Goal: Task Accomplishment & Management: Manage account settings

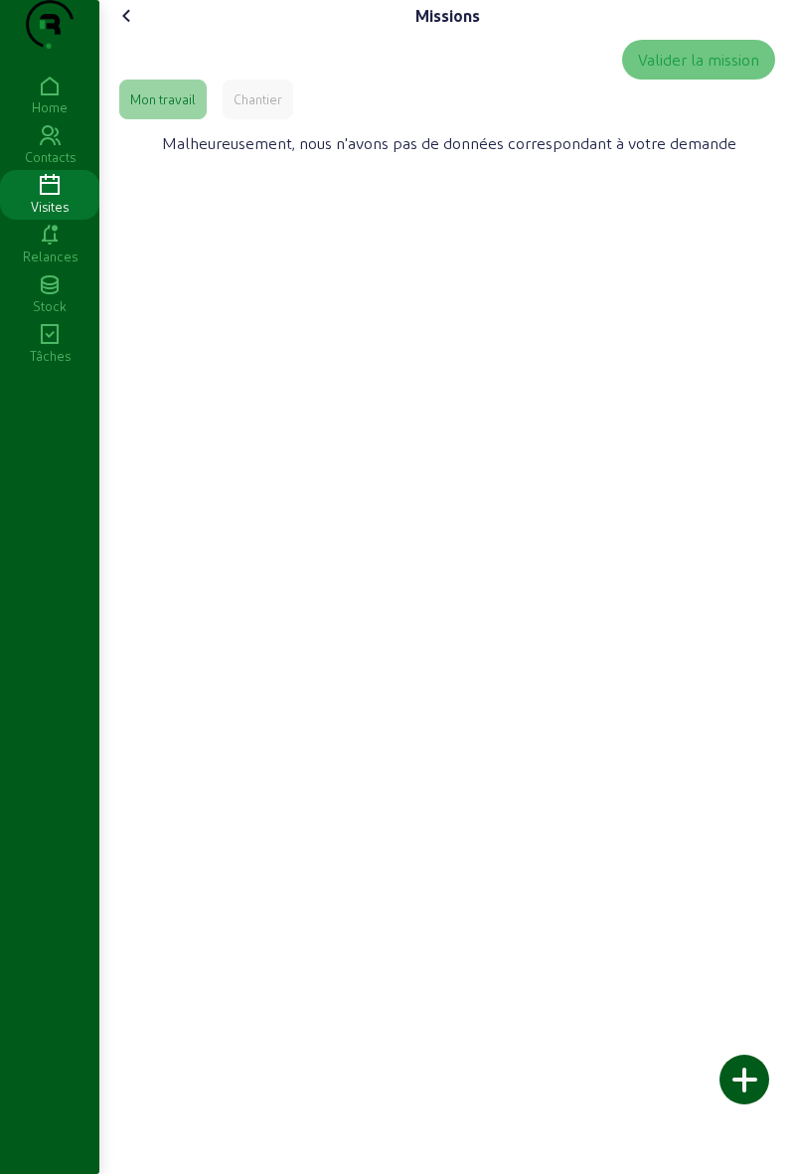
click at [261, 108] on div "Chantier" at bounding box center [258, 99] width 49 height 18
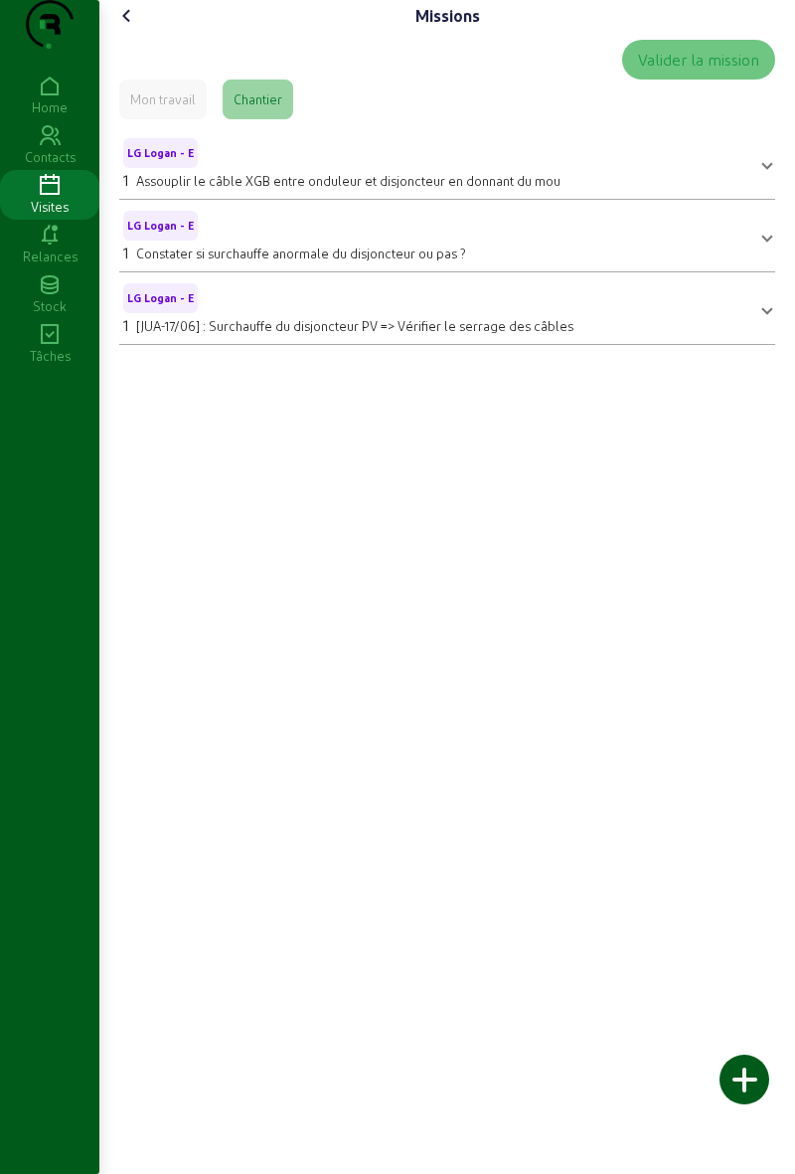
click at [132, 28] on icon at bounding box center [127, 16] width 24 height 24
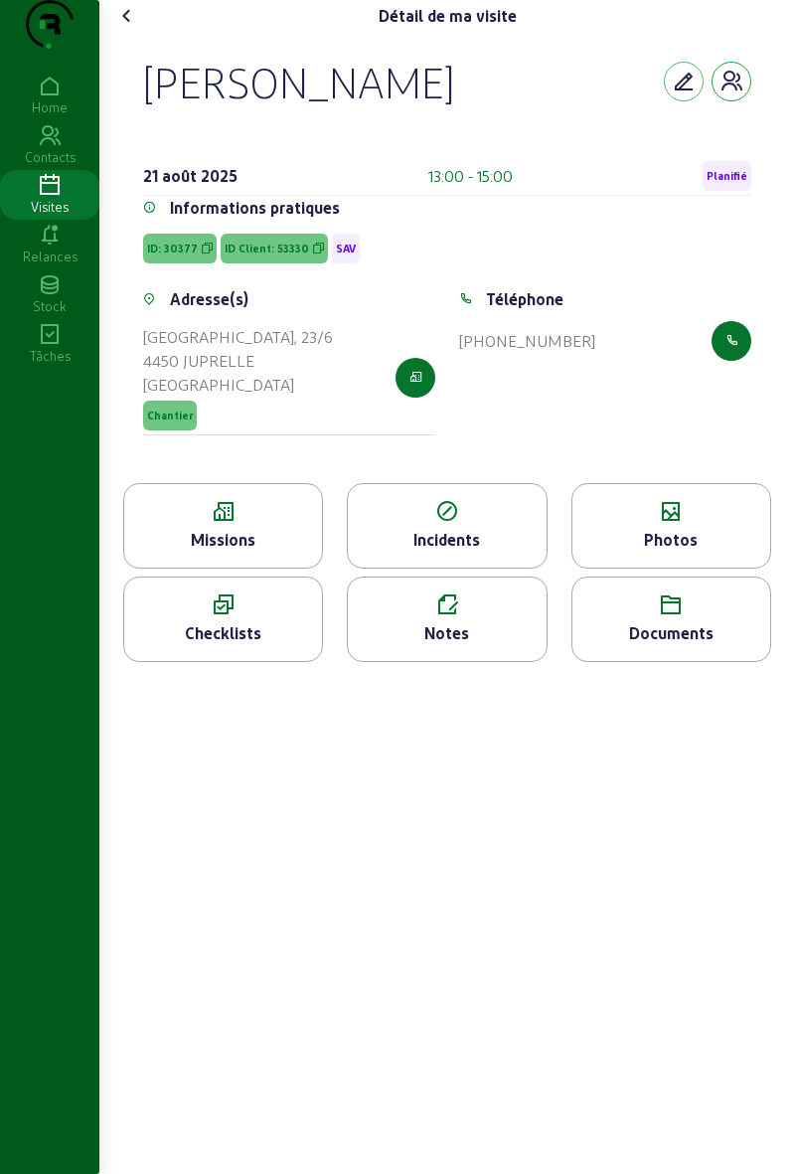
click at [729, 101] on button "button" at bounding box center [732, 82] width 40 height 40
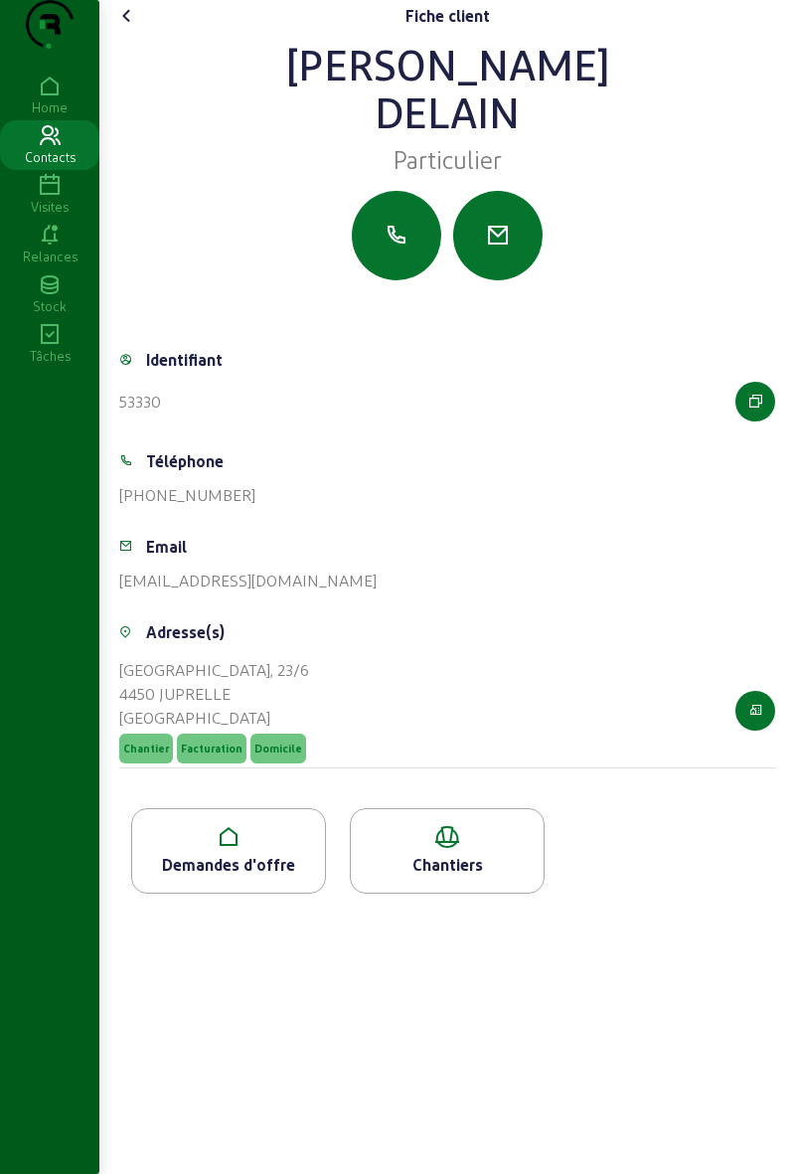
click at [19, 1109] on div "Home Contacts Visites Relances Stock Tâches" at bounding box center [49, 618] width 99 height 1095
click at [0, 450] on div "Home Contacts Visites Relances Stock Tâches" at bounding box center [49, 587] width 99 height 1174
click at [461, 849] on icon at bounding box center [447, 837] width 193 height 24
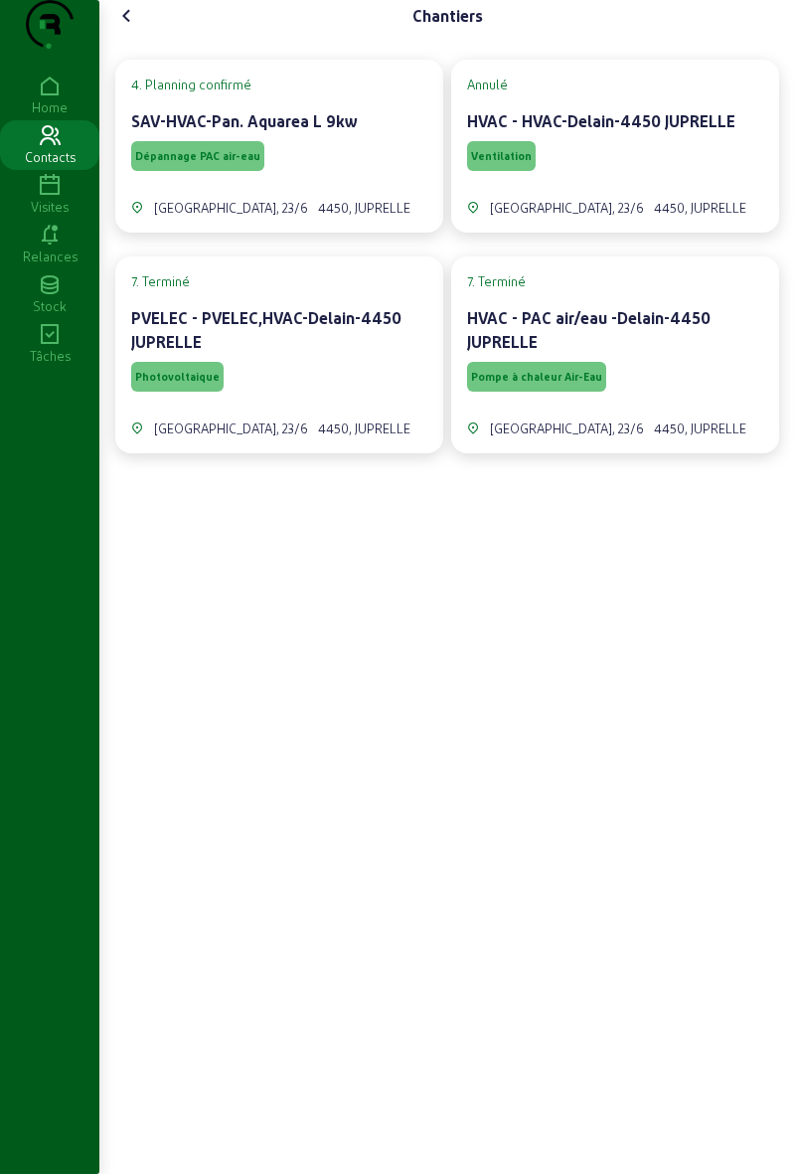
click at [284, 358] on div "PVELEC - PVELEC,HVAC-Delain-4450 JUPRELLE" at bounding box center [279, 332] width 296 height 52
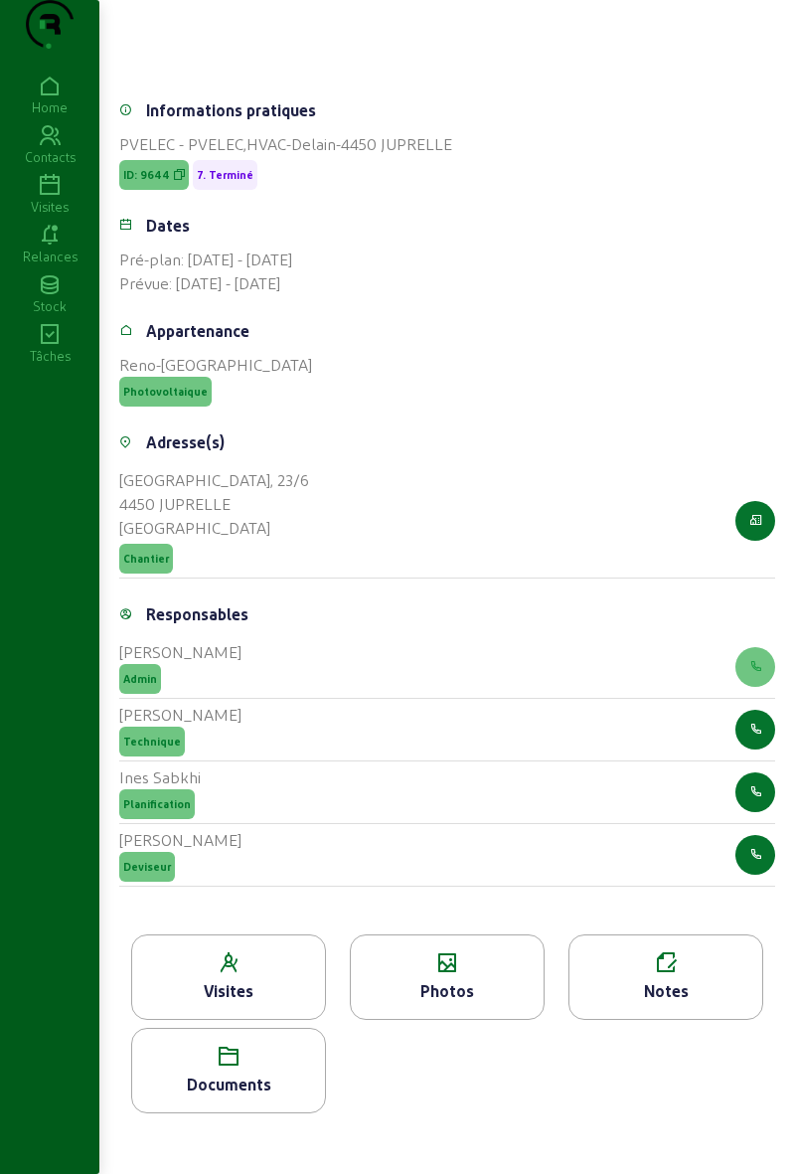
scroll to position [357, 0]
click at [199, 973] on div "Visites" at bounding box center [228, 976] width 195 height 85
click at [189, 966] on icon at bounding box center [228, 963] width 193 height 24
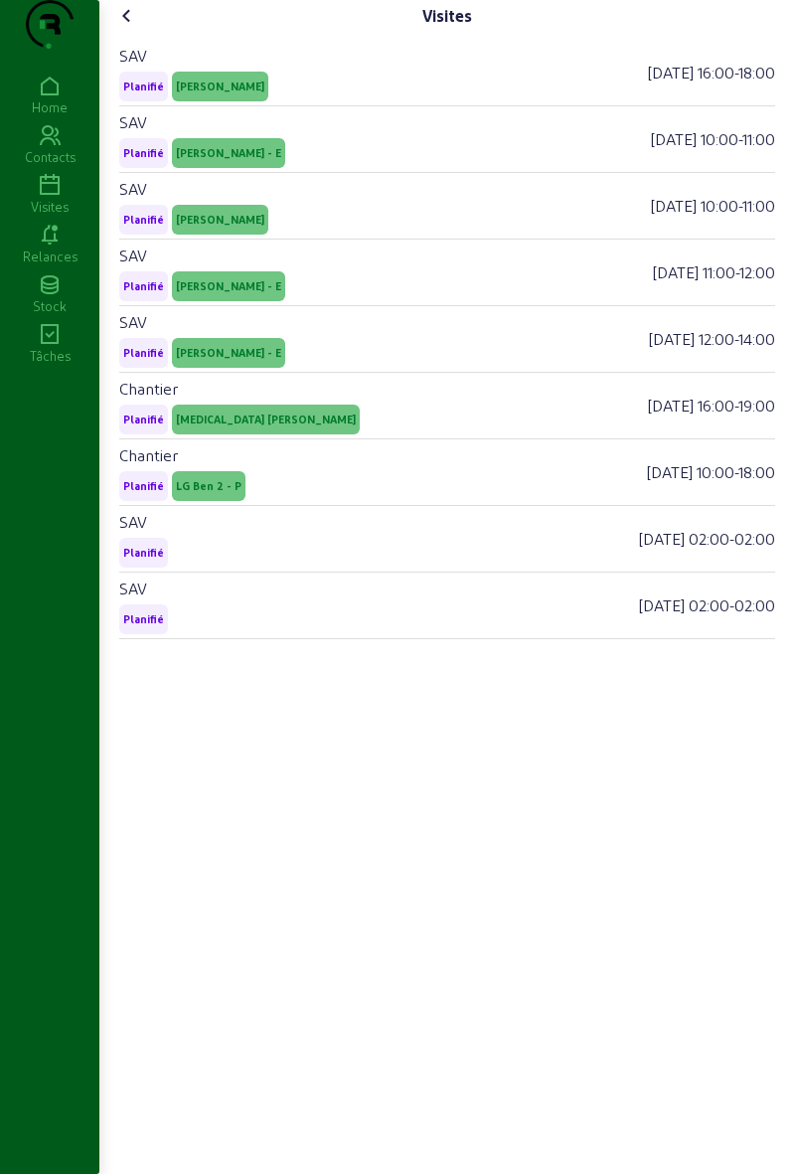
click at [198, 980] on div "SAV Planifié Ali - E 26/06/2024 16:00 - 18:00 SAV Planifié Jérome - E 24/05/202…" at bounding box center [447, 569] width 656 height 1059
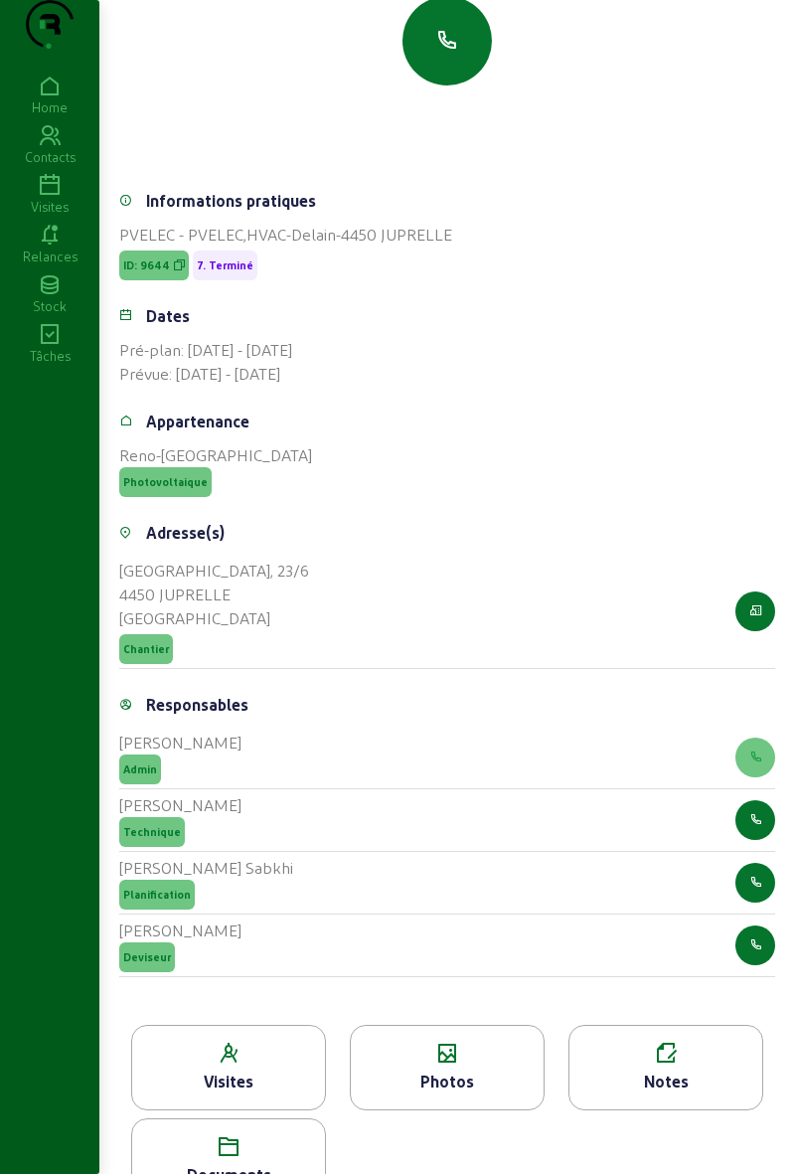
scroll to position [357, 0]
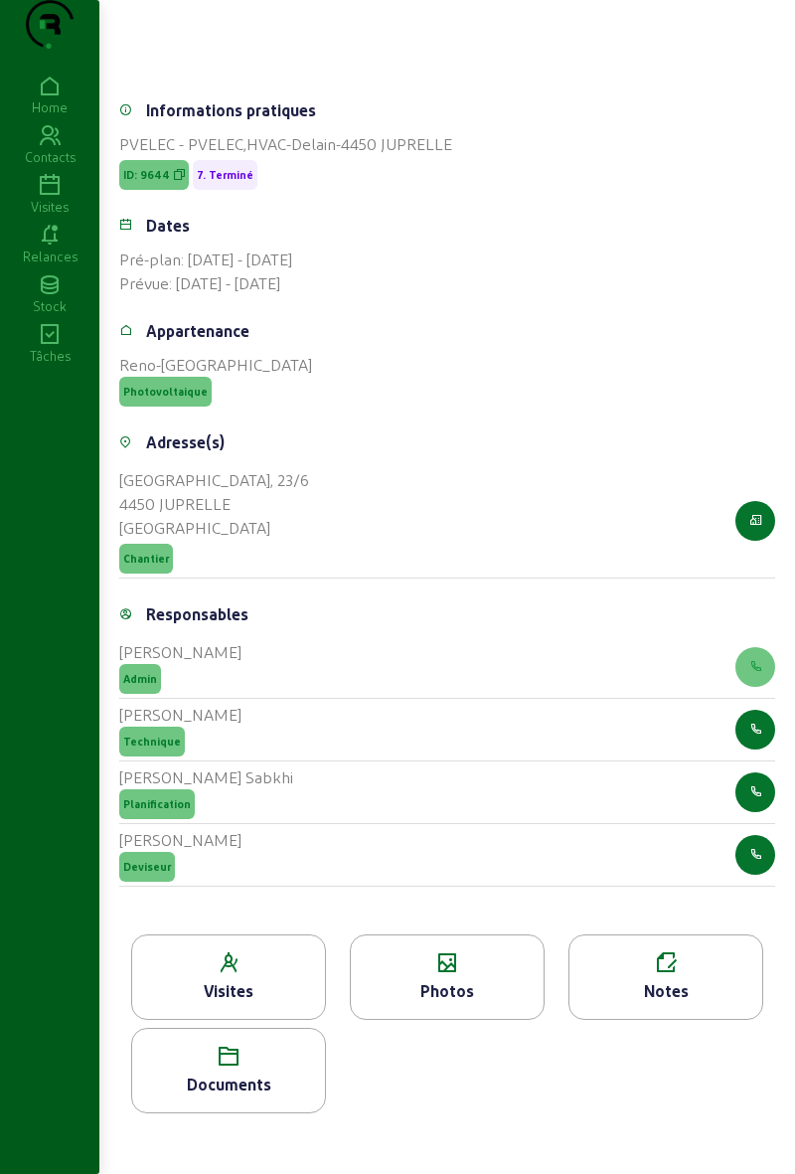
click at [32, 148] on icon at bounding box center [49, 136] width 99 height 24
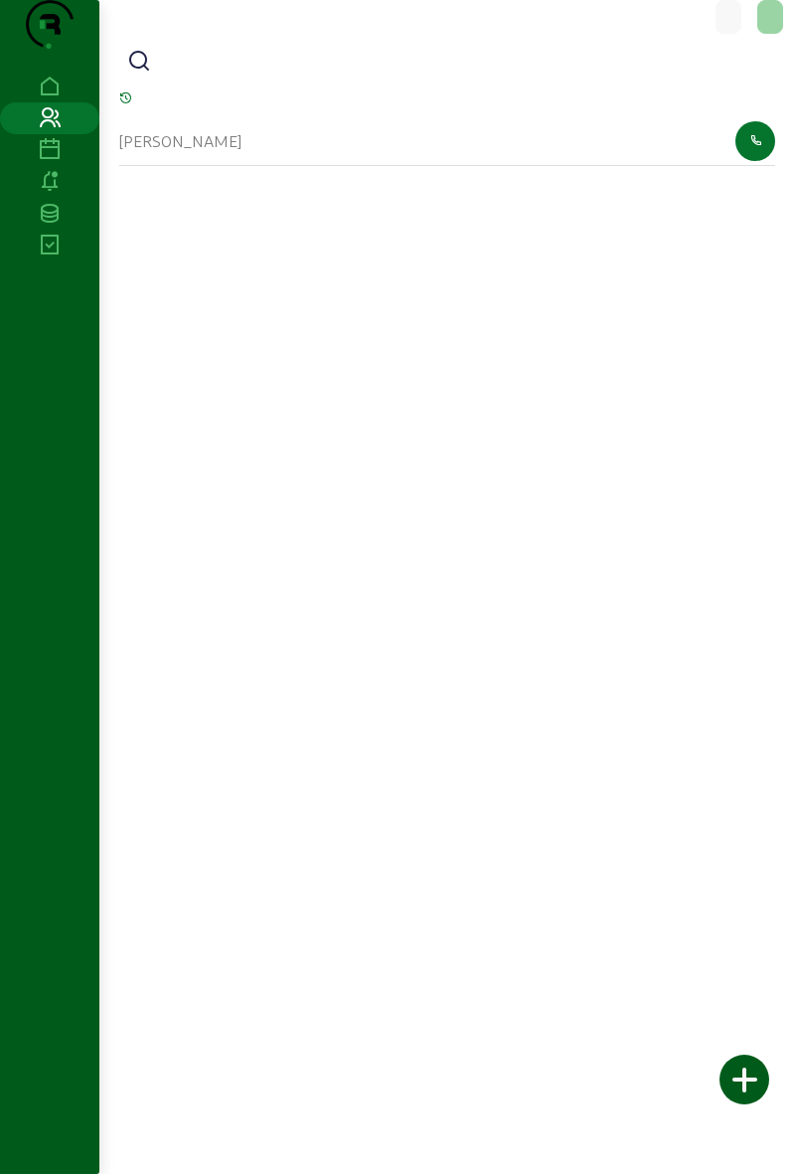
click at [39, 162] on icon at bounding box center [49, 150] width 99 height 24
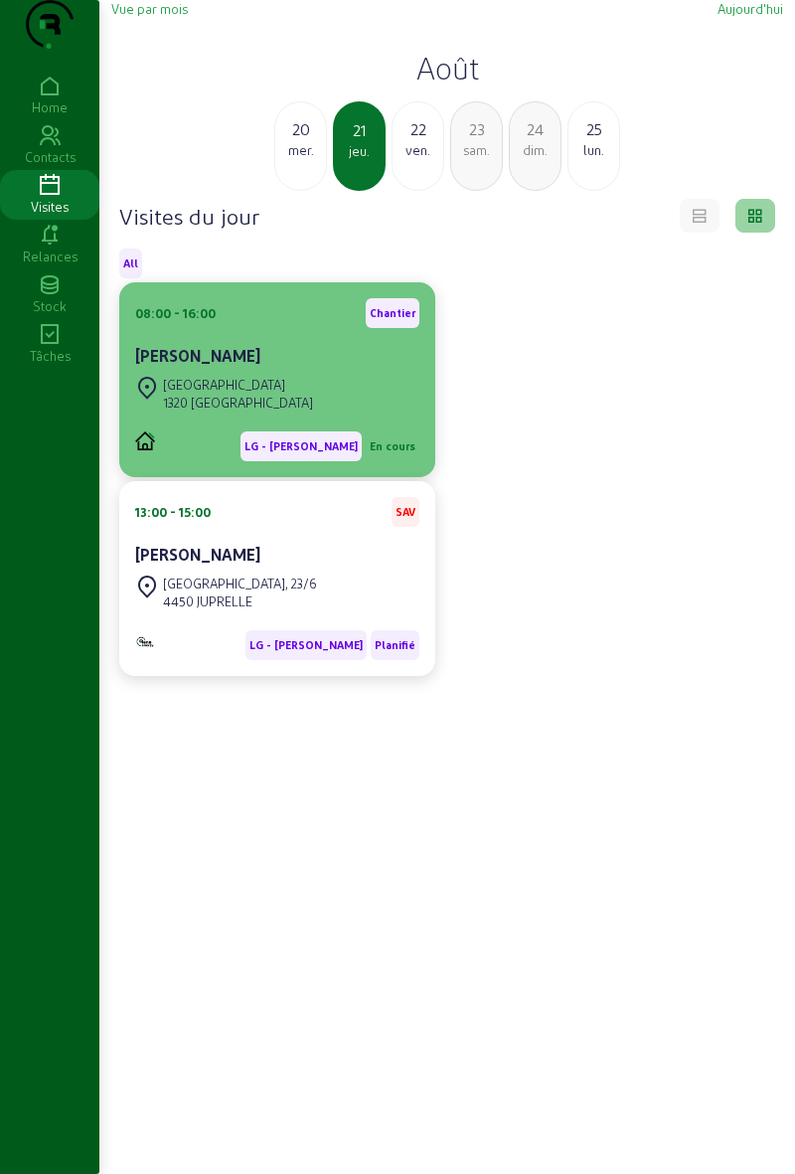
click at [348, 415] on div "Rue des Anges 1320 BEAUVECHAIN" at bounding box center [277, 394] width 284 height 44
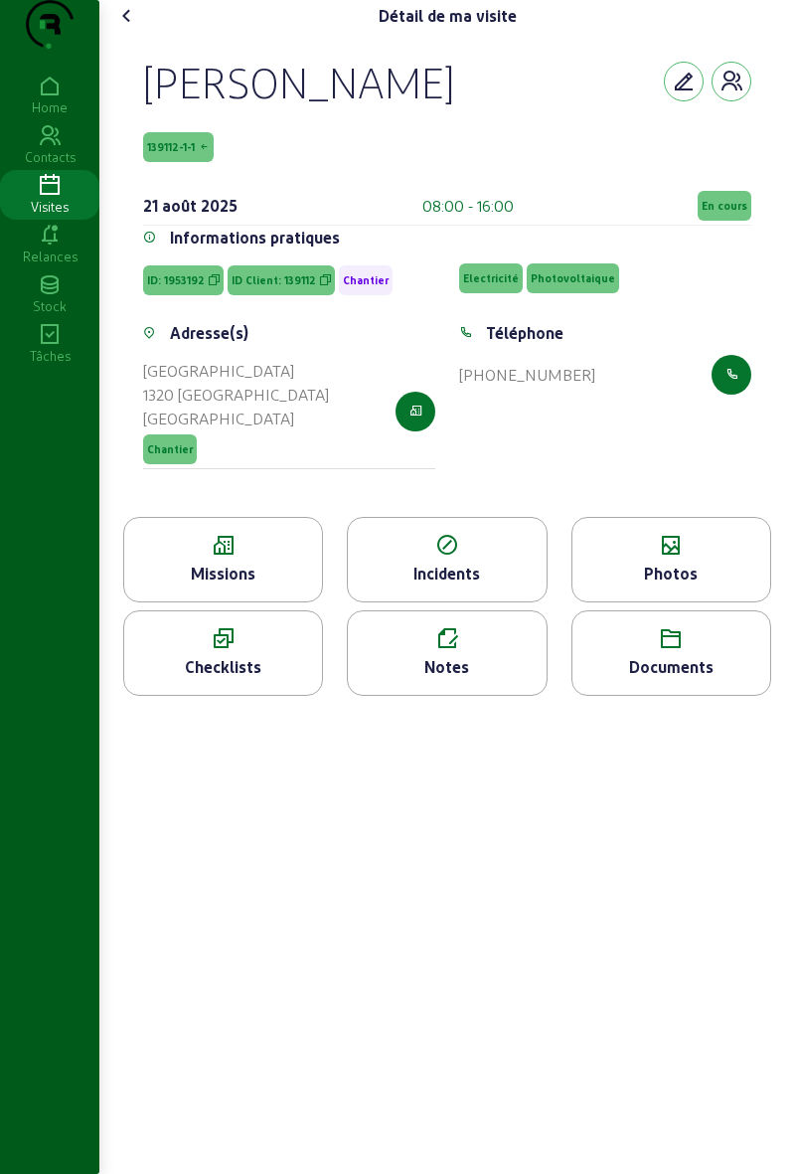
click at [725, 221] on span "En cours" at bounding box center [725, 206] width 54 height 30
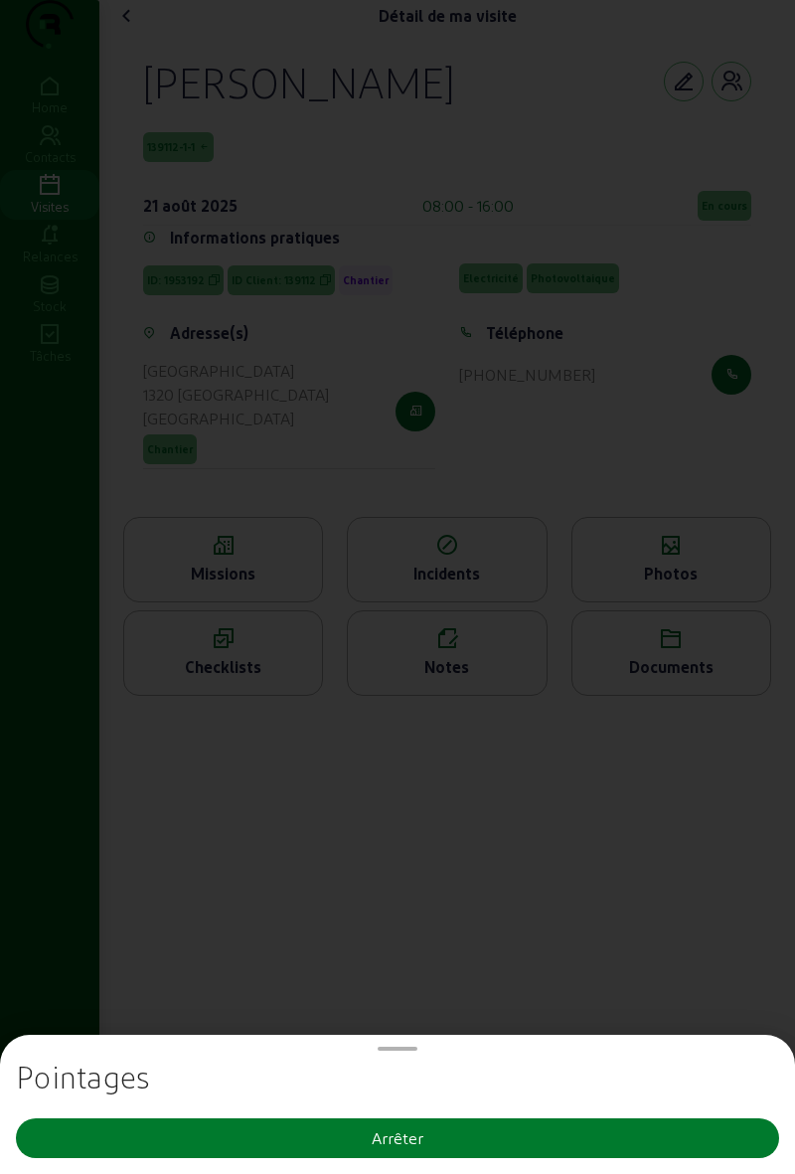
click at [523, 1147] on button "Arrêter" at bounding box center [397, 1138] width 763 height 40
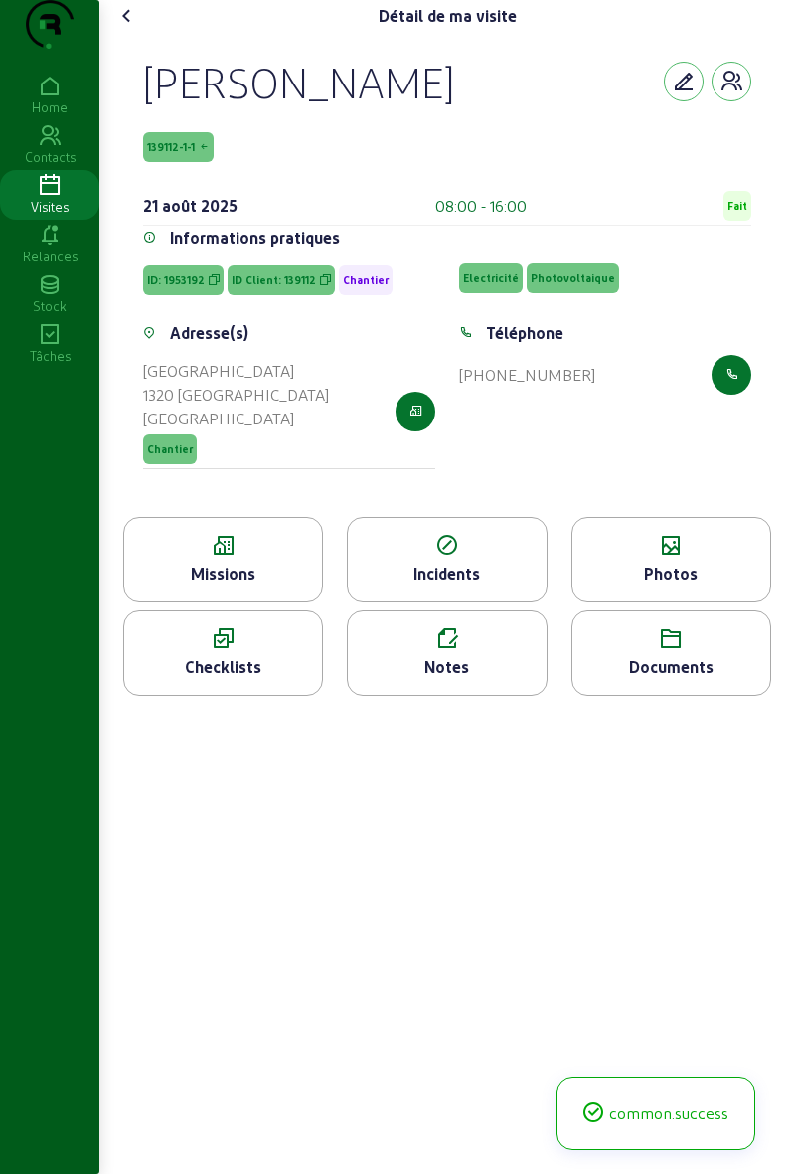
click at [128, 28] on icon at bounding box center [127, 16] width 24 height 24
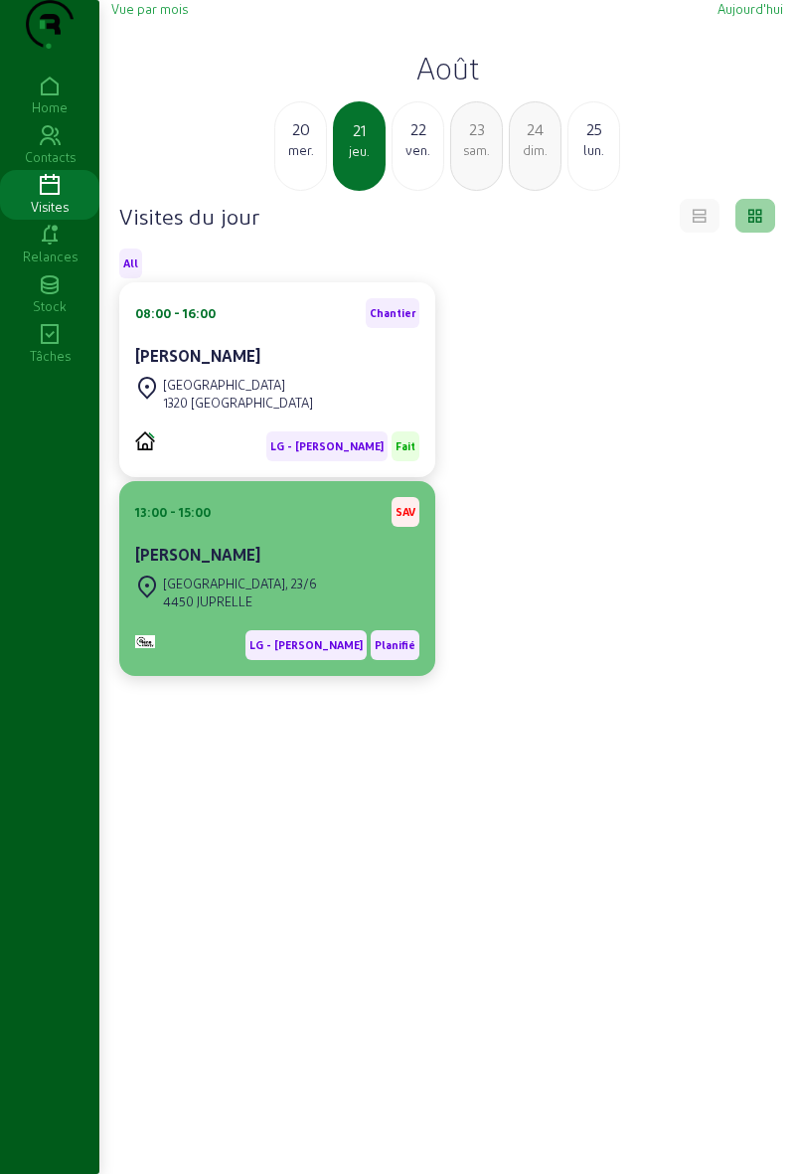
click at [377, 566] on div "Geoffrey Delain" at bounding box center [277, 555] width 284 height 24
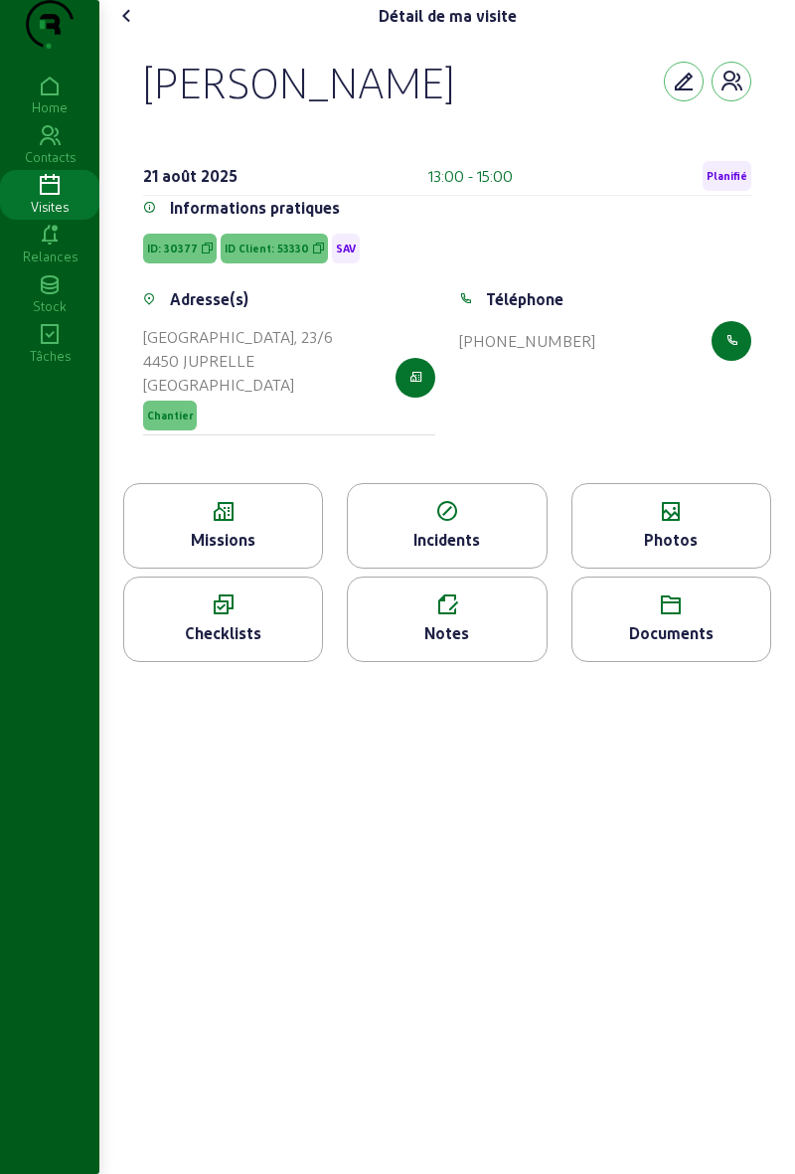
click at [745, 191] on span "Planifié" at bounding box center [727, 176] width 49 height 30
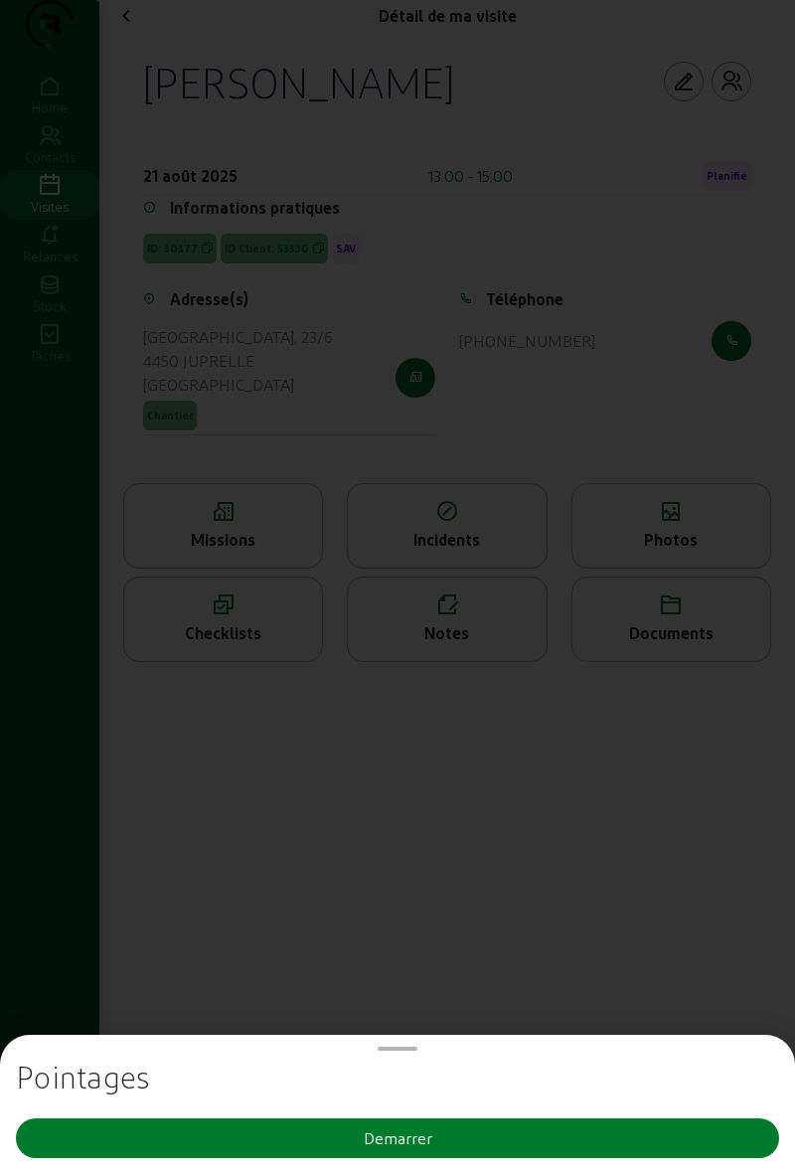
click at [459, 1151] on button "Demarrer" at bounding box center [397, 1138] width 763 height 40
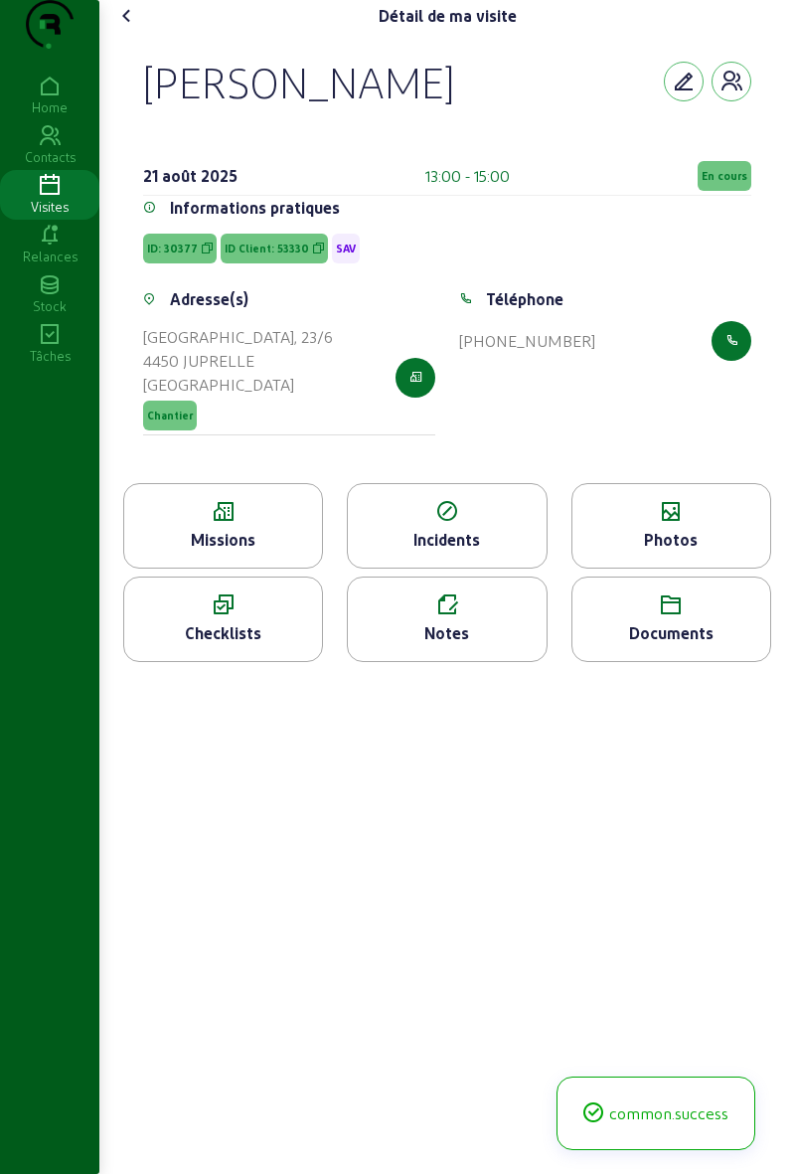
click at [139, 28] on icon at bounding box center [127, 16] width 24 height 24
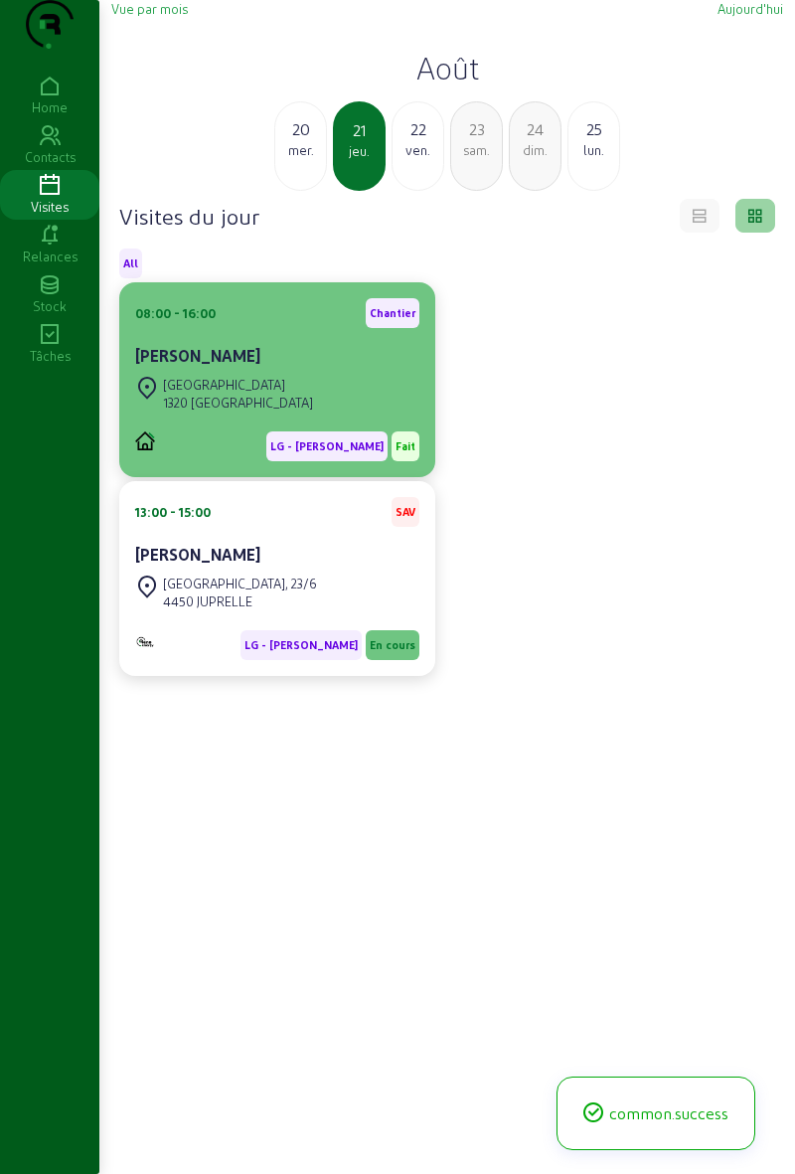
click at [336, 415] on div "Rue des Anges 1320 BEAUVECHAIN" at bounding box center [277, 394] width 284 height 44
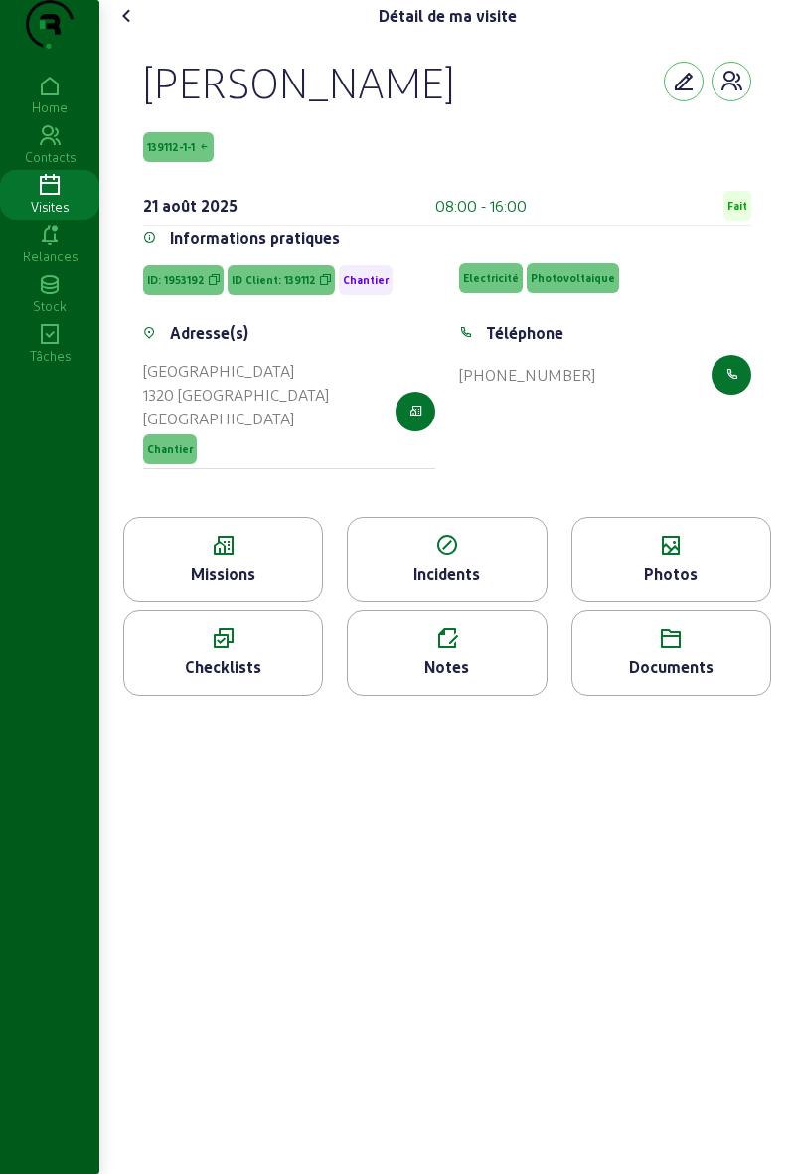
click at [688, 557] on icon at bounding box center [671, 546] width 198 height 24
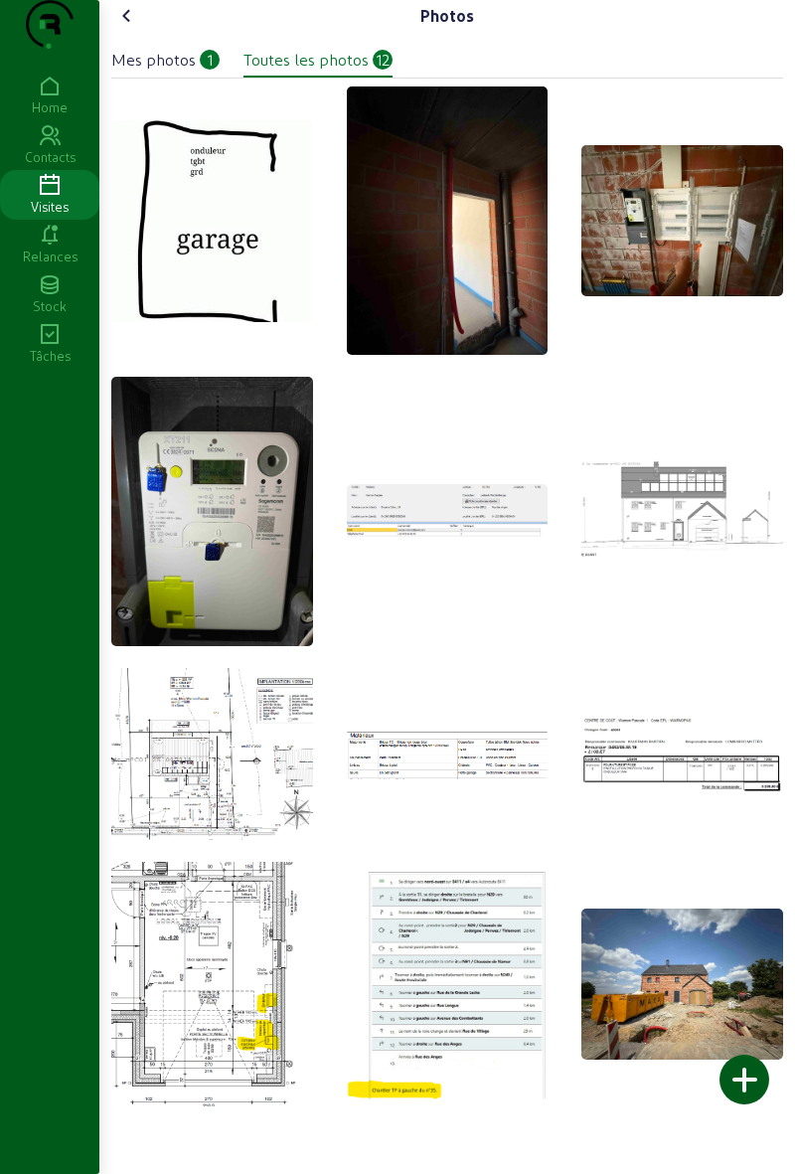
click at [745, 1089] on div at bounding box center [744, 1079] width 50 height 50
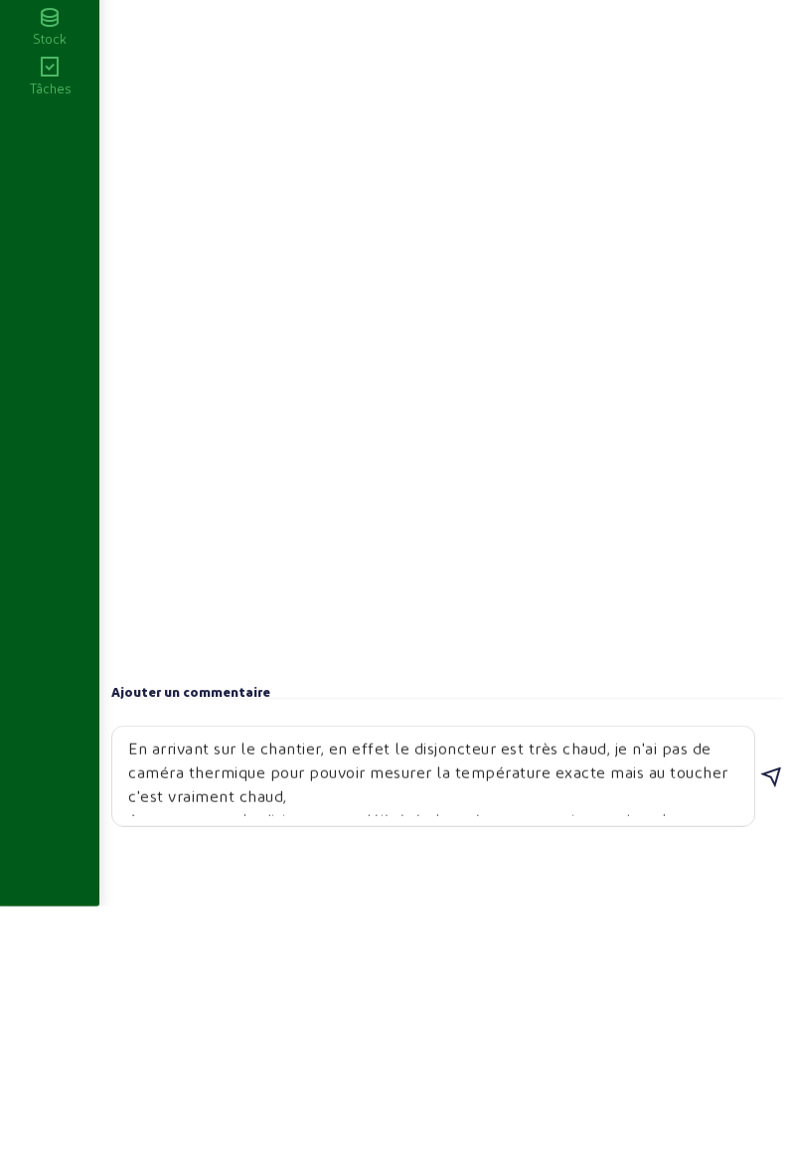
scroll to position [37, 0]
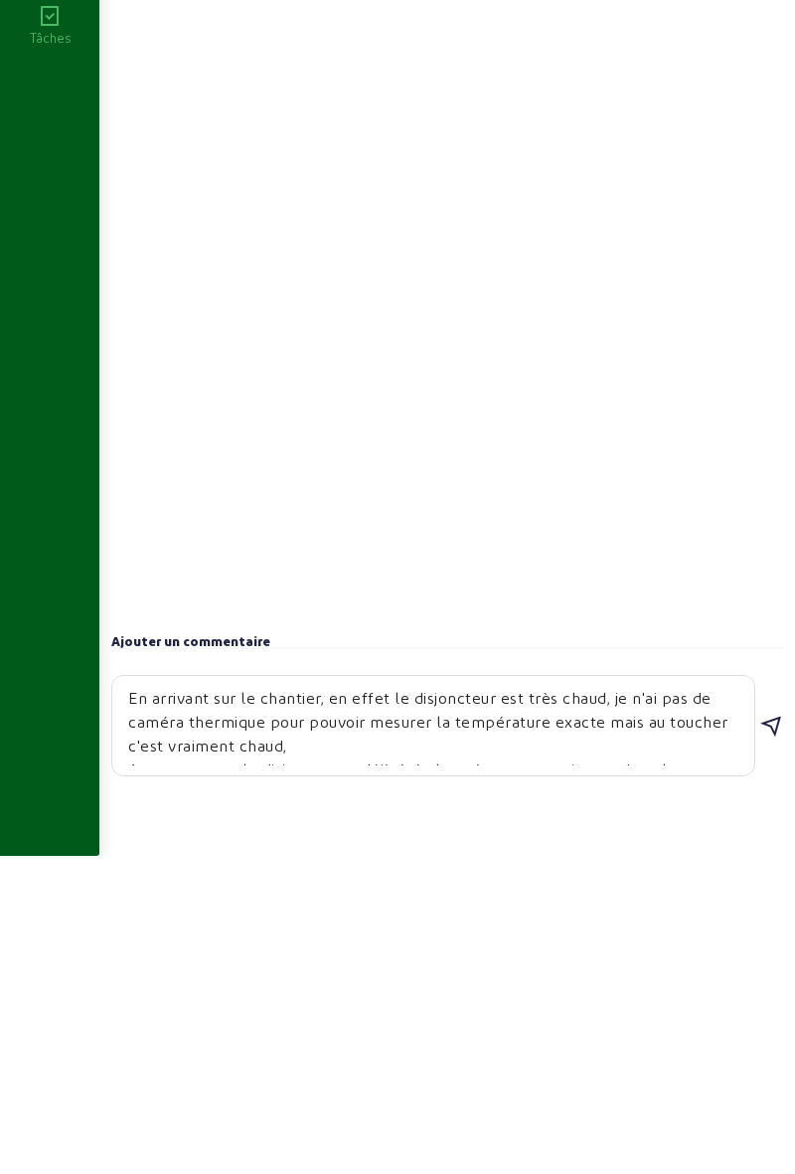
scroll to position [251, 0]
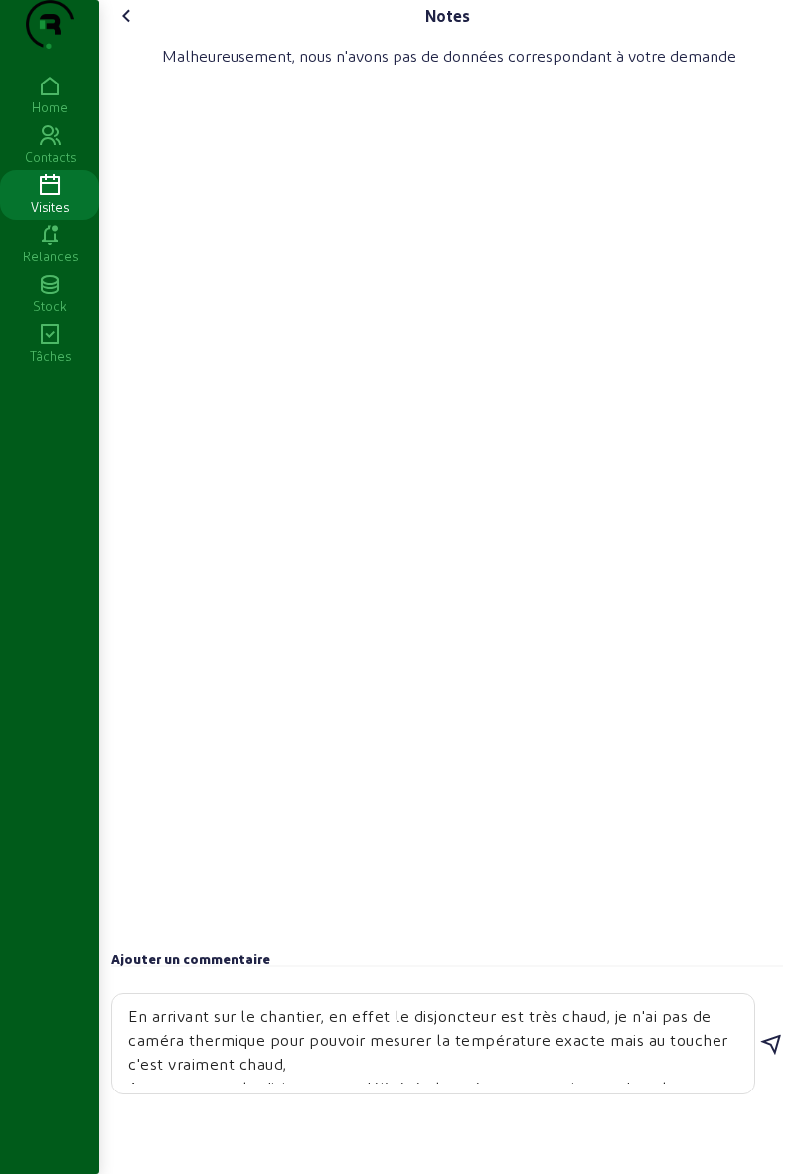
type textarea "En arrivant sur le chantier, en effet le disjoncteur est très chaud, je n'ai pa…"
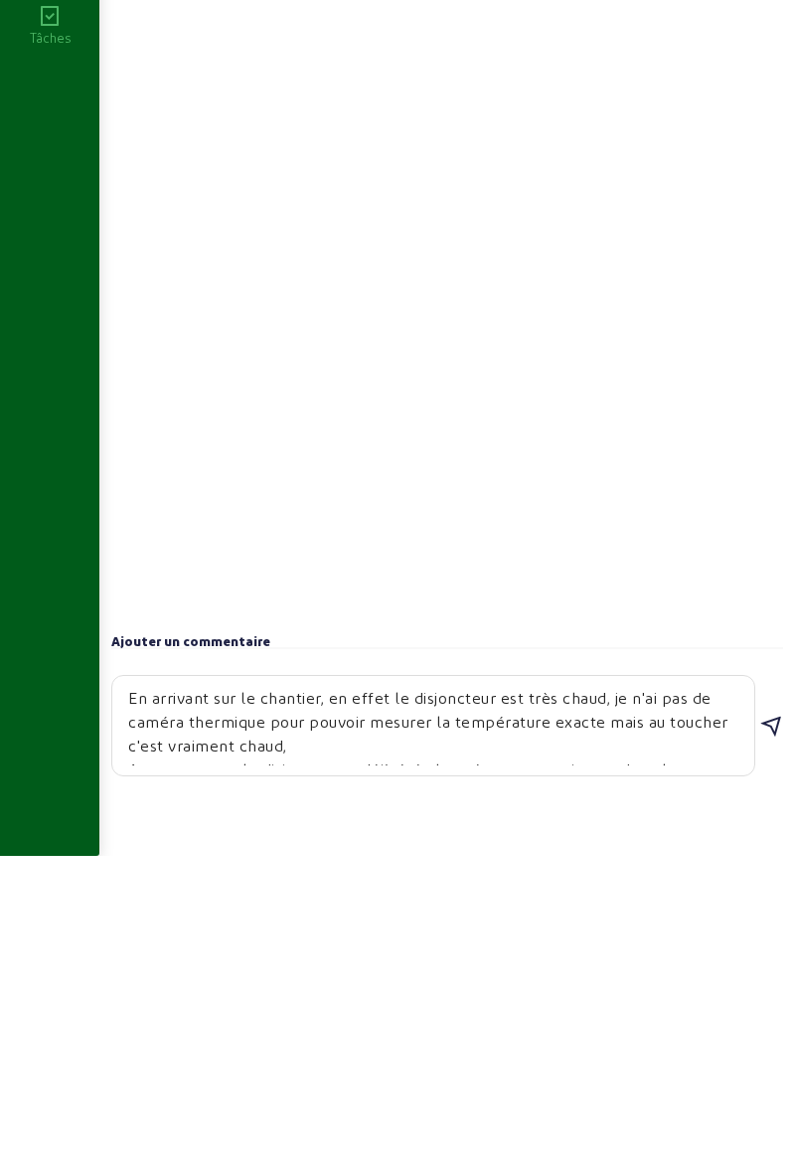
scroll to position [323, 0]
